Goal: Task Accomplishment & Management: Manage account settings

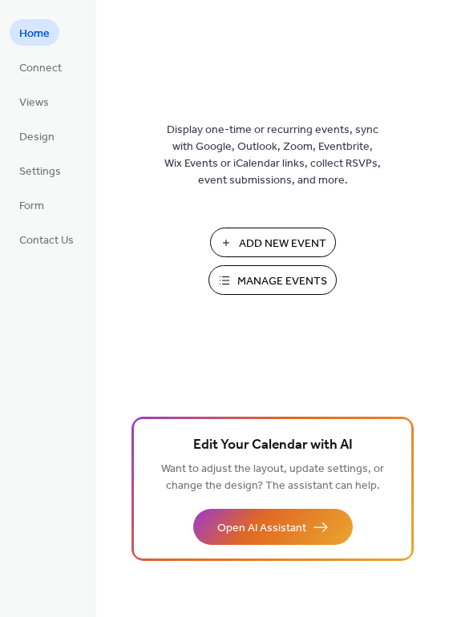
click at [280, 273] on span "Manage Events" at bounding box center [282, 281] width 90 height 17
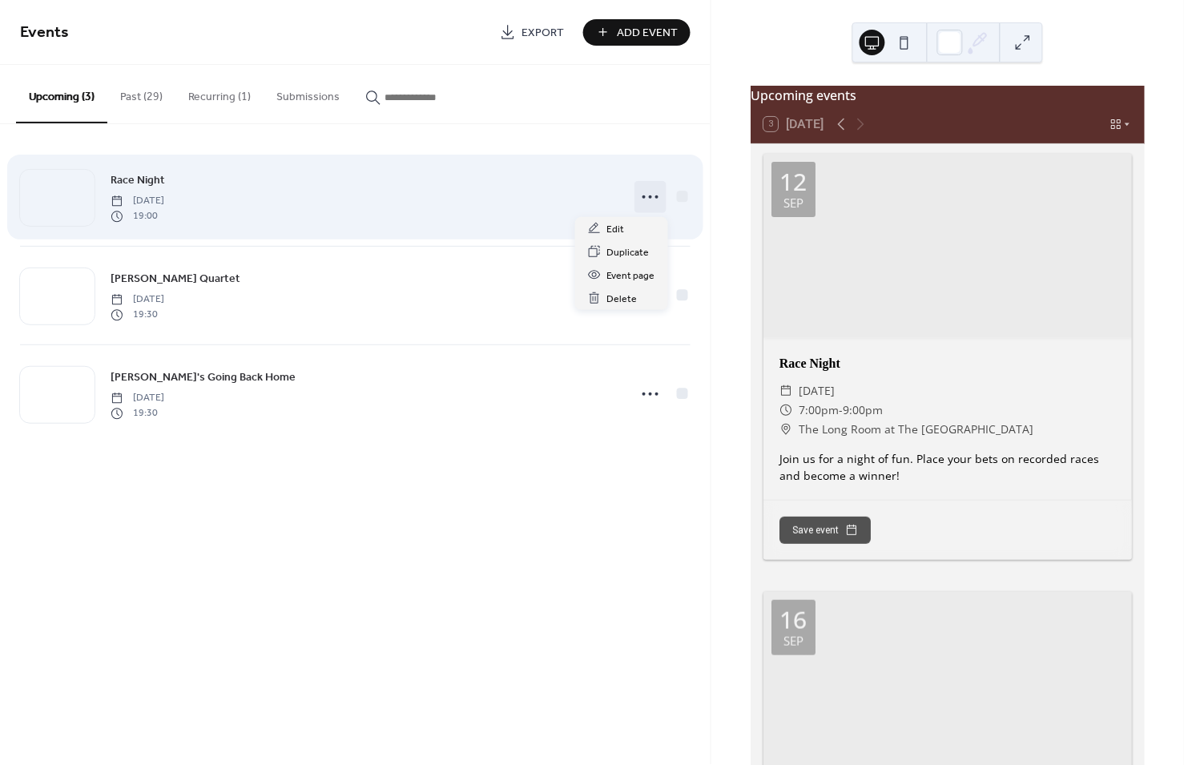
click at [654, 191] on icon at bounding box center [651, 197] width 26 height 26
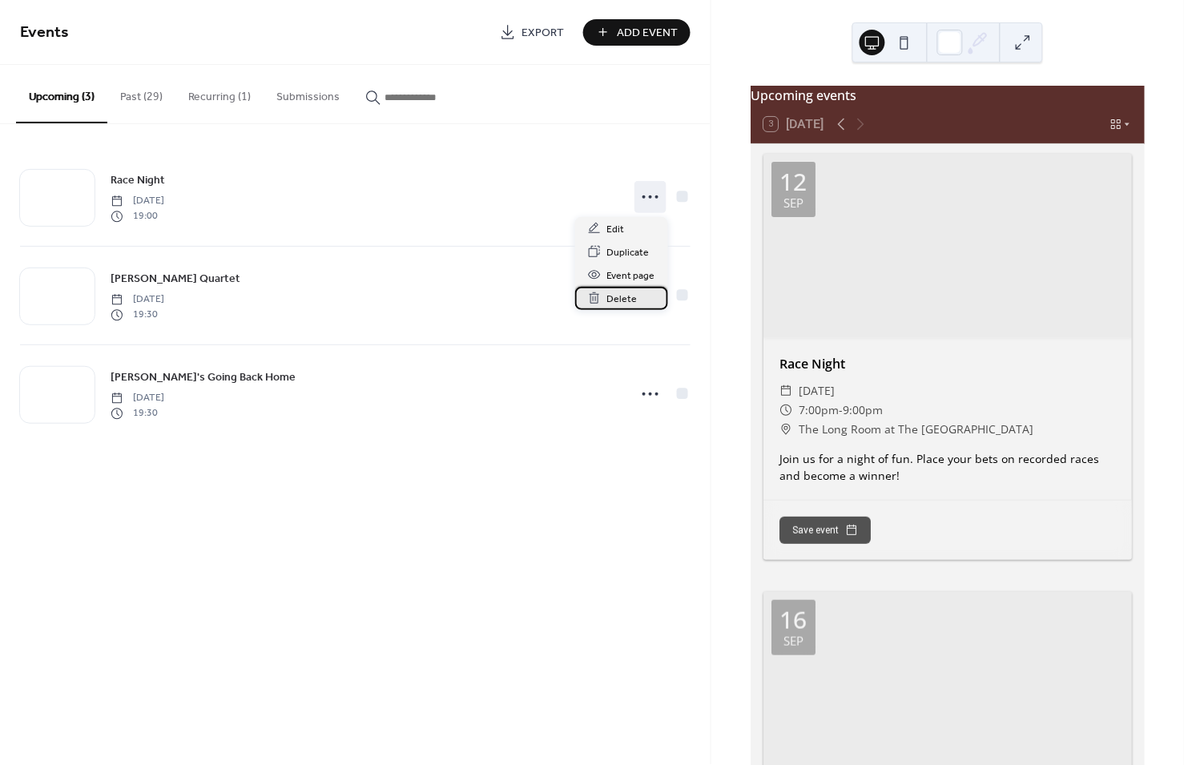
click at [622, 295] on span "Delete" at bounding box center [622, 299] width 30 height 17
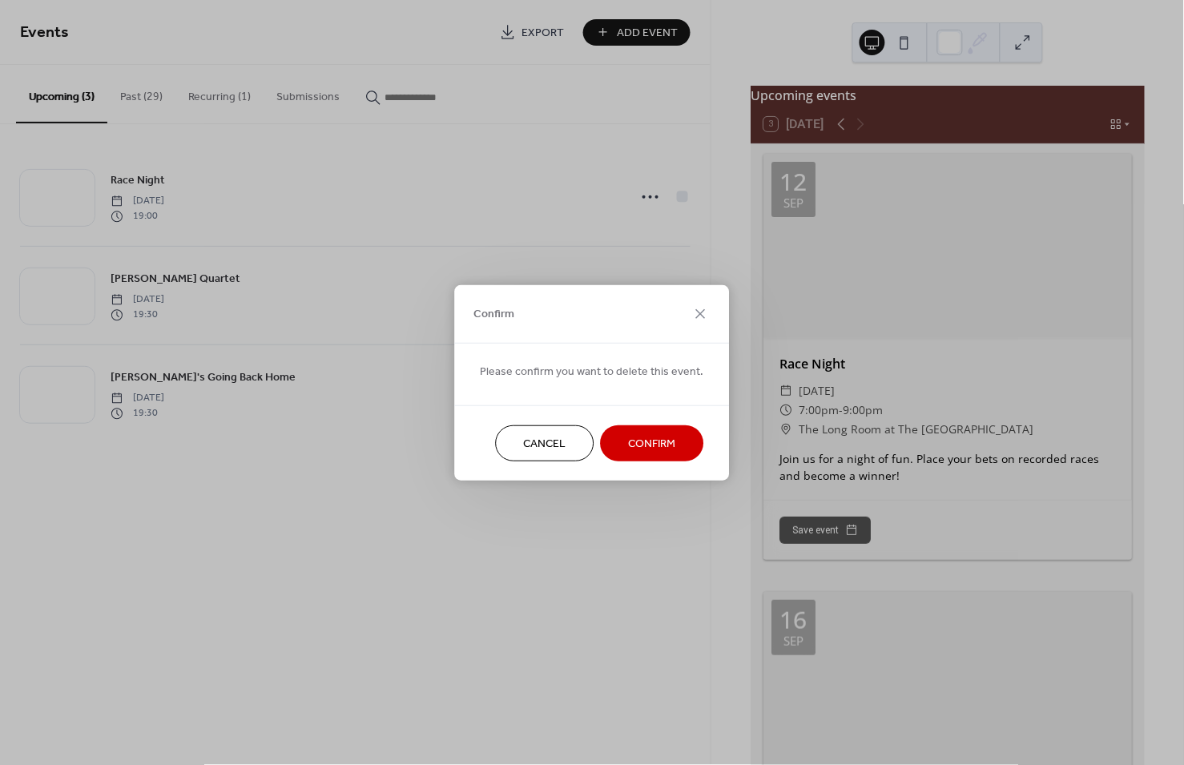
click at [648, 442] on span "Confirm" at bounding box center [652, 444] width 47 height 17
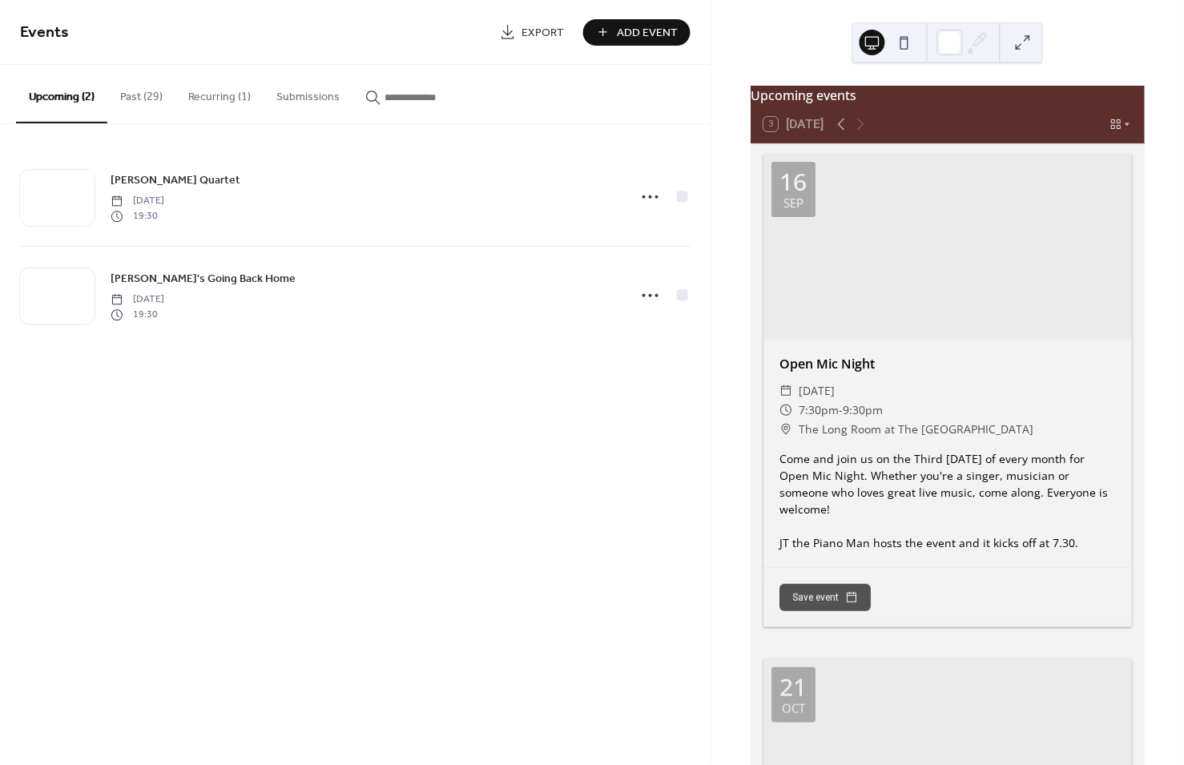
click at [135, 94] on button "Past (29)" at bounding box center [141, 93] width 68 height 57
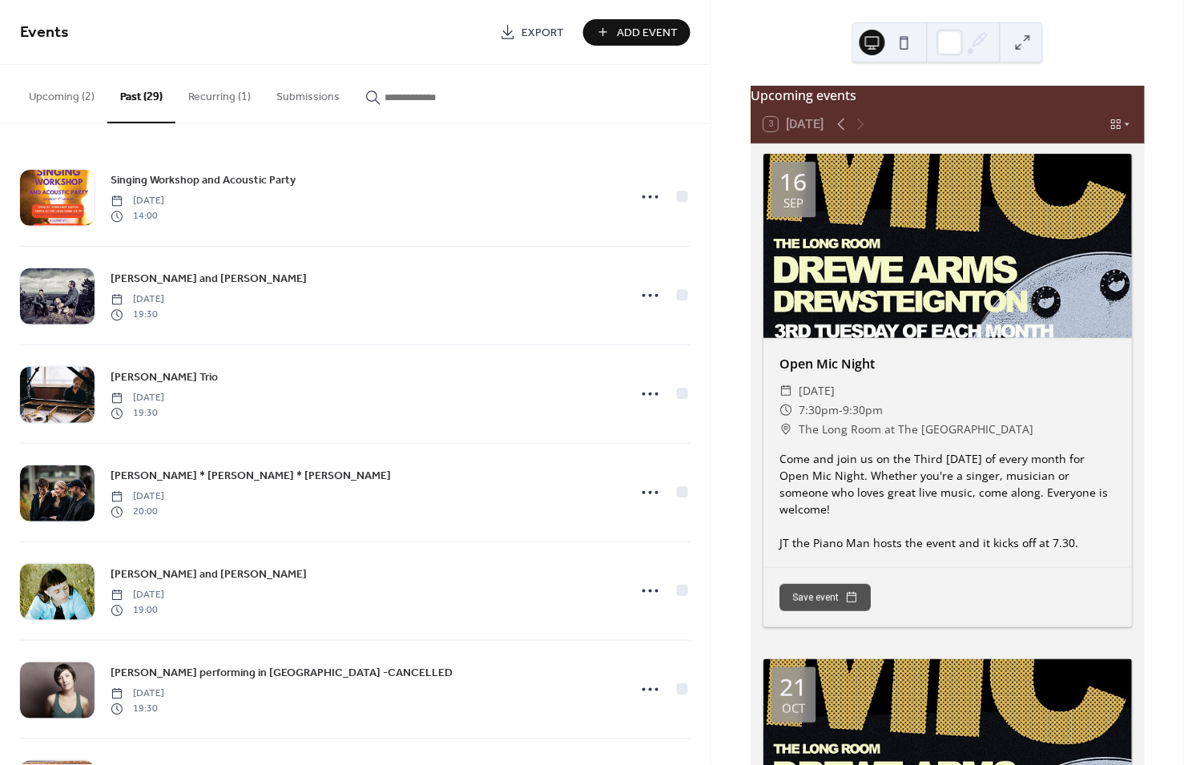
click at [191, 93] on button "Recurring (1)" at bounding box center [219, 93] width 88 height 57
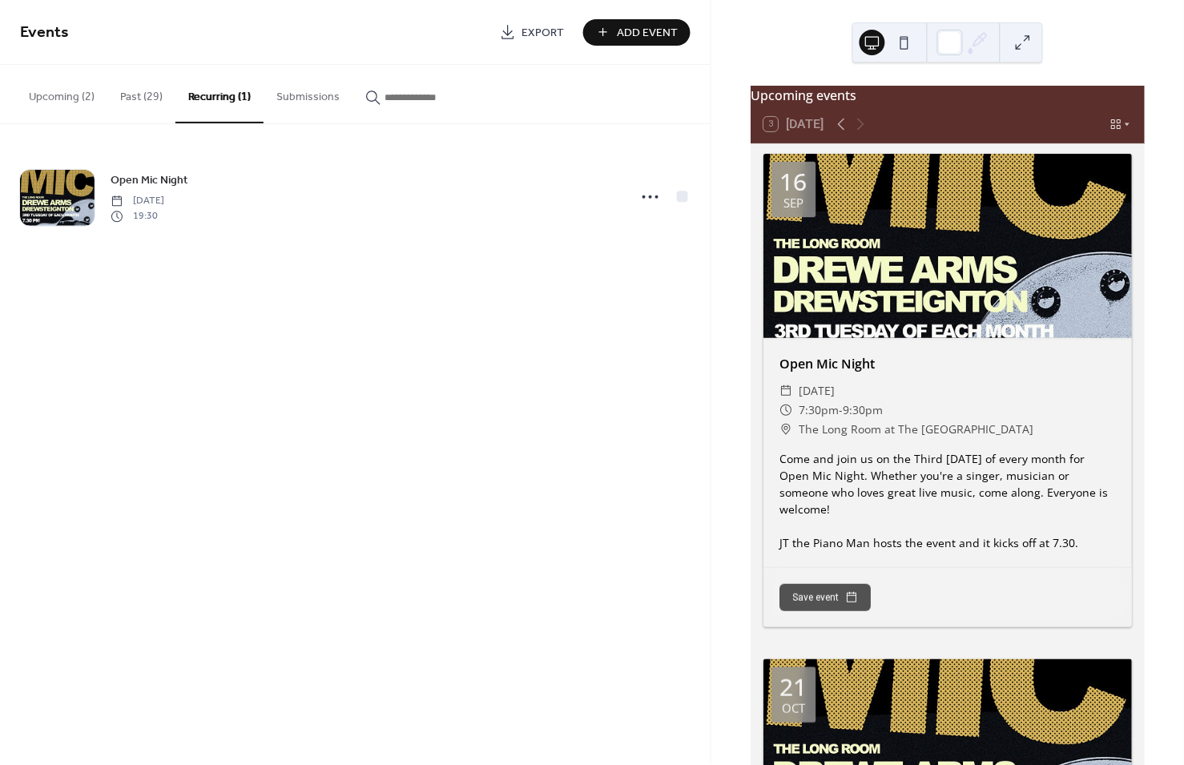
click at [301, 93] on button "Submissions" at bounding box center [308, 93] width 89 height 57
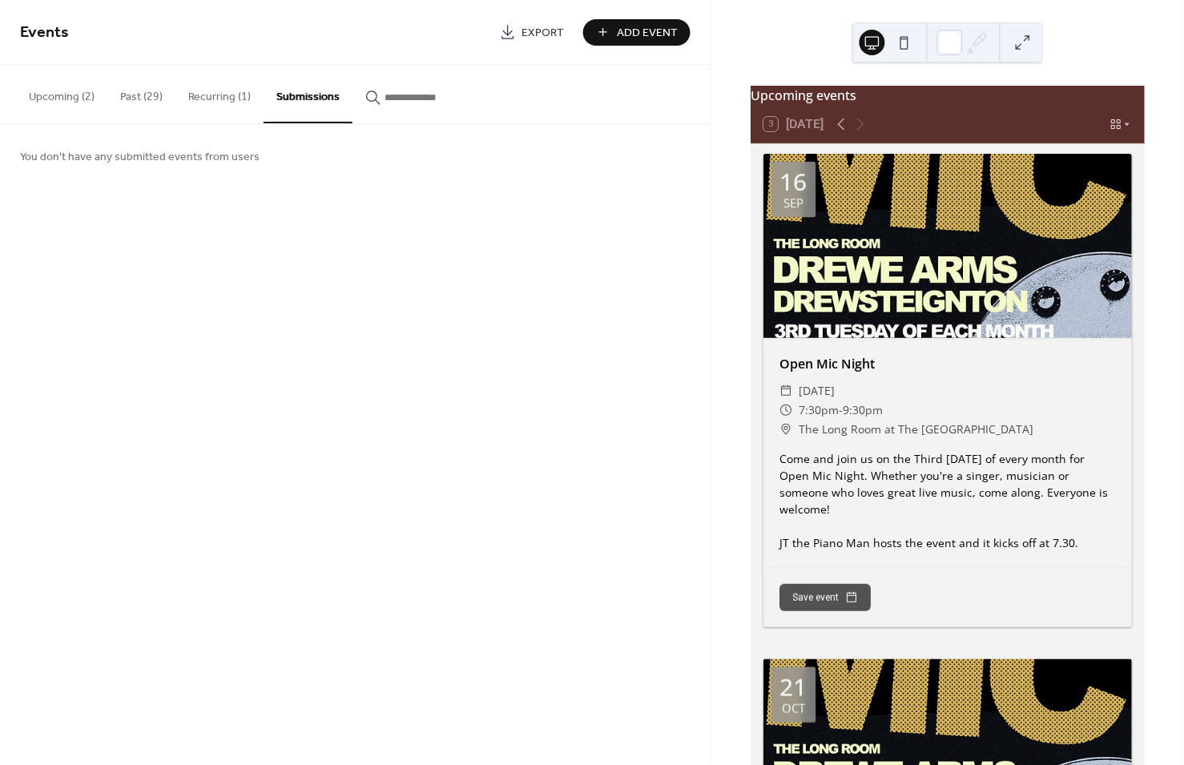
click at [55, 97] on button "Upcoming (2)" at bounding box center [61, 93] width 91 height 57
